Goal: Task Accomplishment & Management: Complete application form

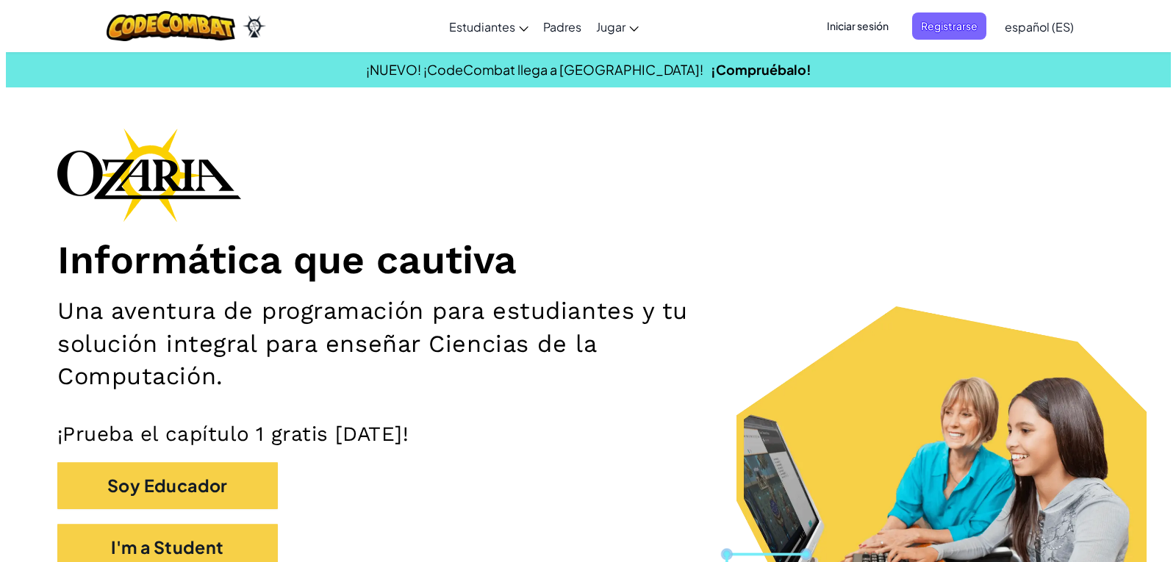
scroll to position [294, 0]
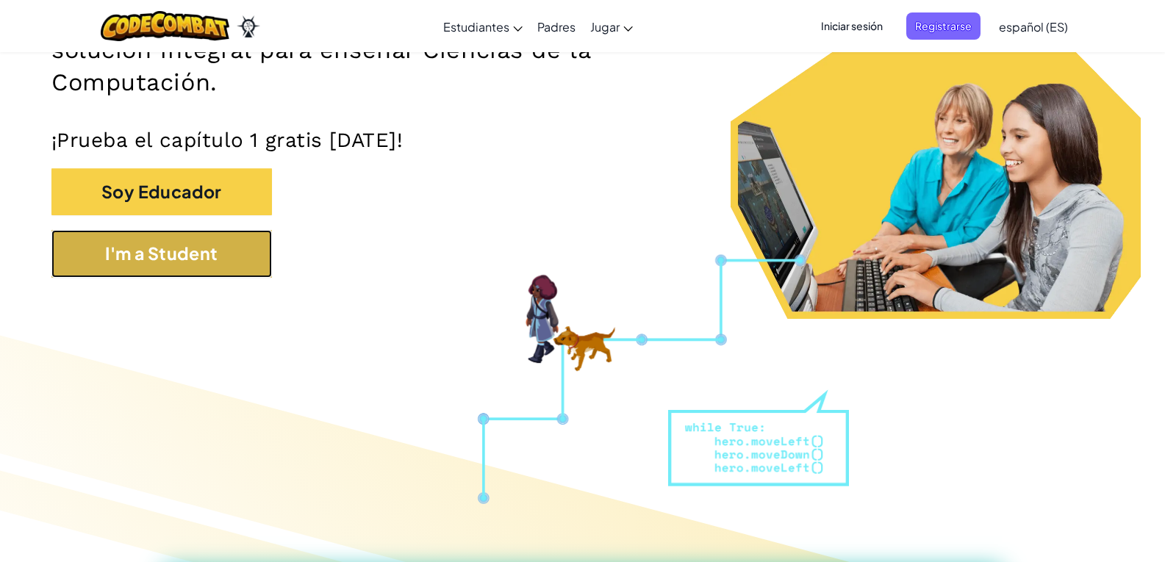
click at [229, 269] on button "I'm a Student" at bounding box center [161, 254] width 220 height 48
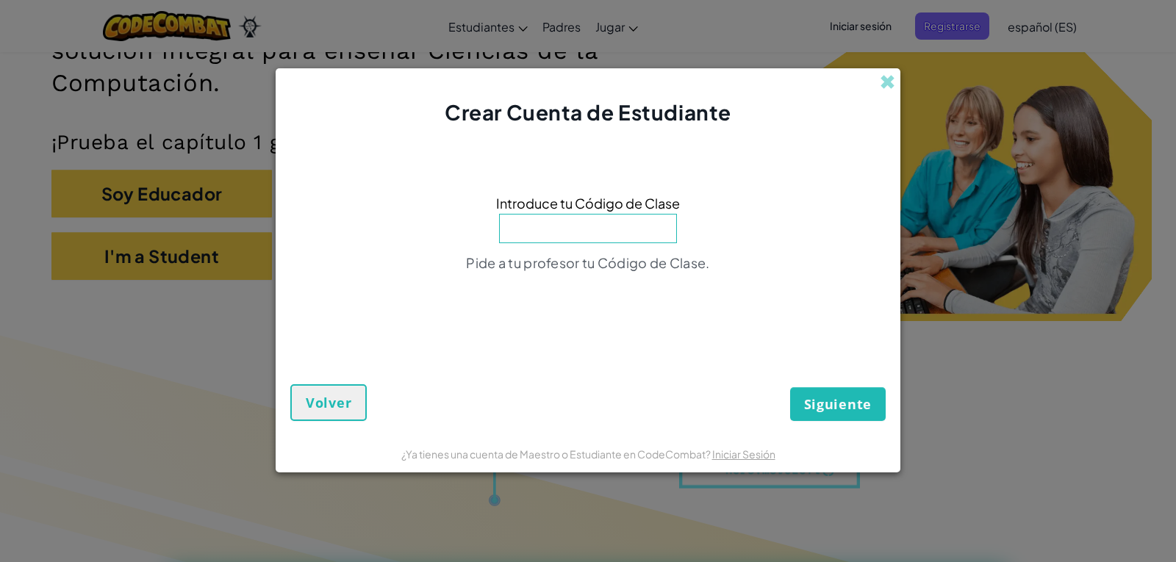
type input "V"
type input "CoatBreadLast"
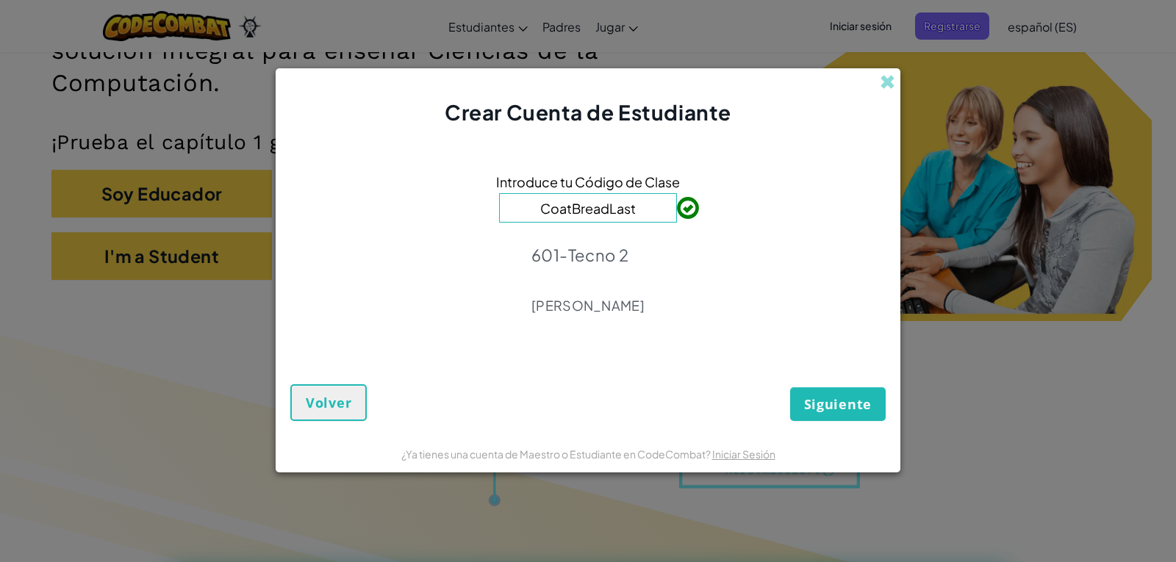
click button "Siguiente" at bounding box center [838, 404] width 96 height 34
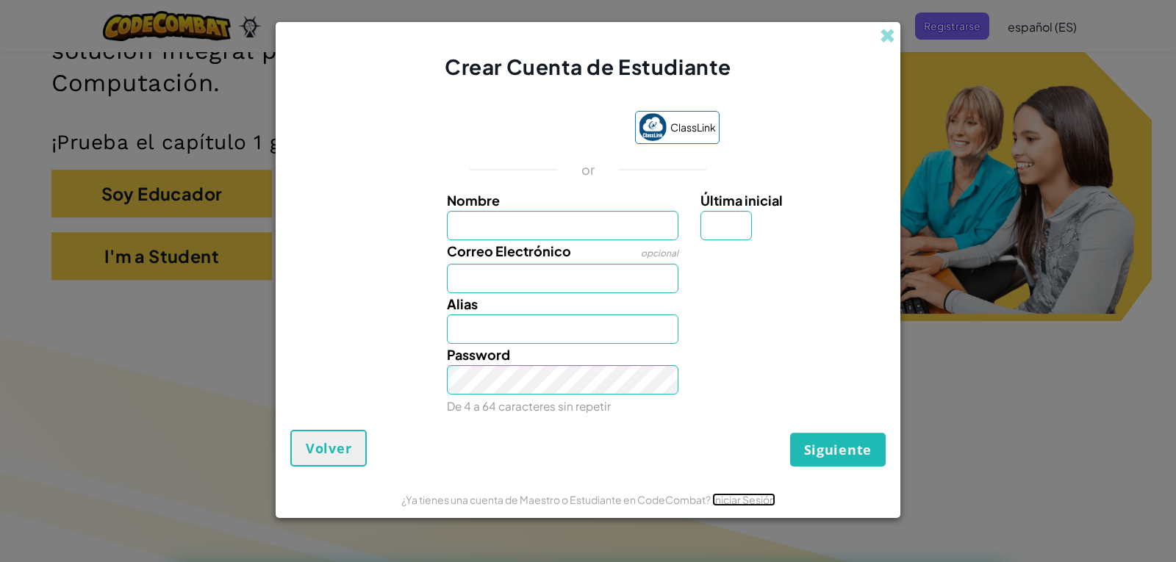
click at [749, 506] on link "Iniciar Sesión" at bounding box center [743, 499] width 63 height 13
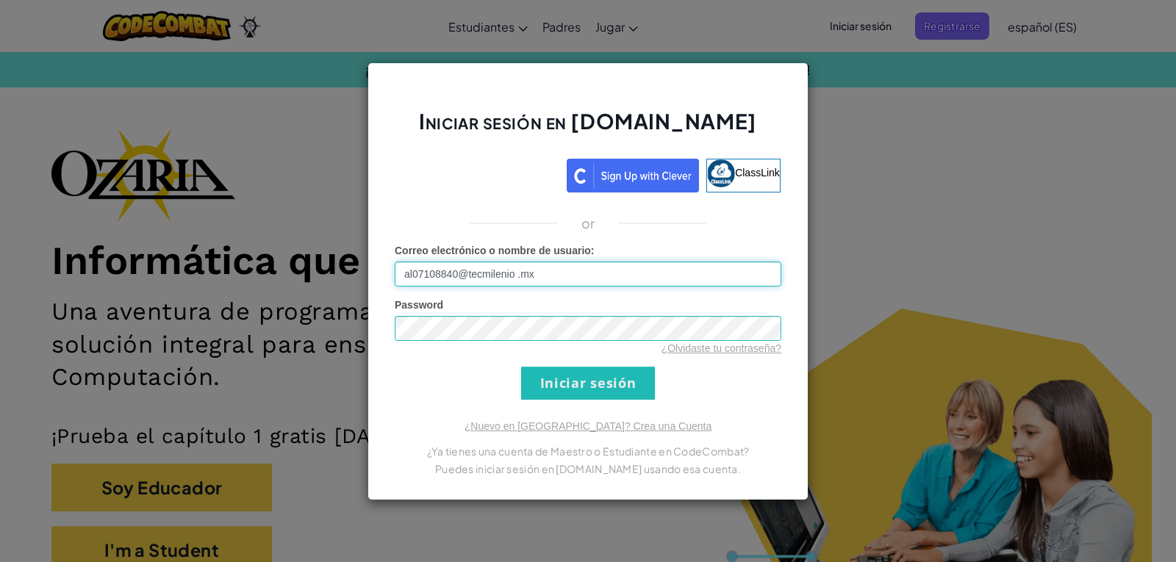
click at [517, 276] on input "al07108840@tecmilenio .mx" at bounding box center [588, 274] width 387 height 25
type input "[EMAIL_ADDRESS][DOMAIN_NAME]"
click at [545, 391] on input "Iniciar sesión" at bounding box center [588, 383] width 134 height 33
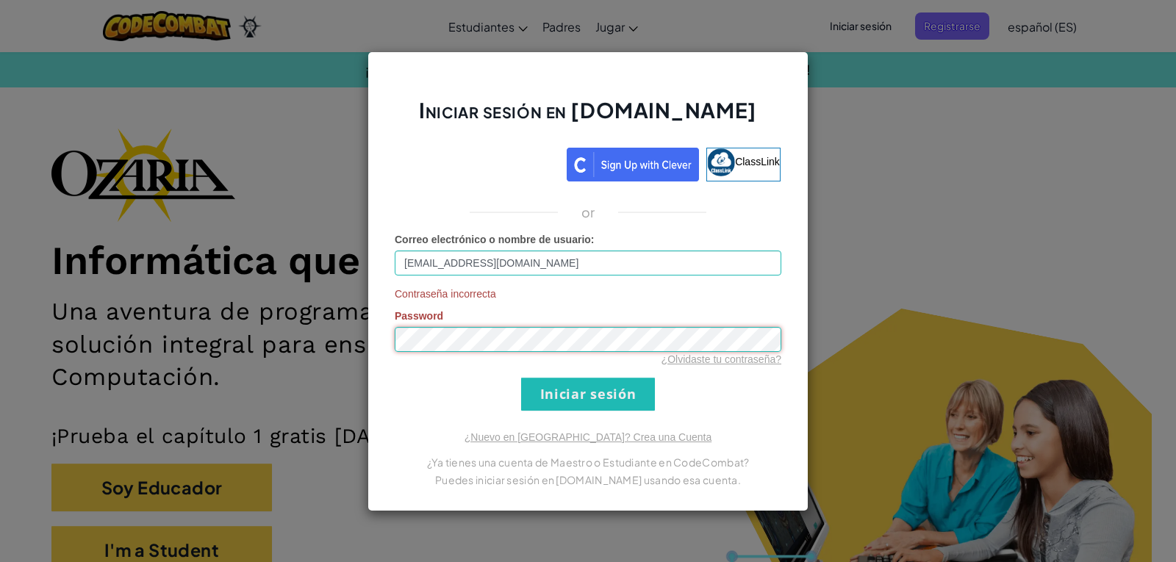
click at [521, 378] on input "Iniciar sesión" at bounding box center [588, 394] width 134 height 33
